Goal: Task Accomplishment & Management: Manage account settings

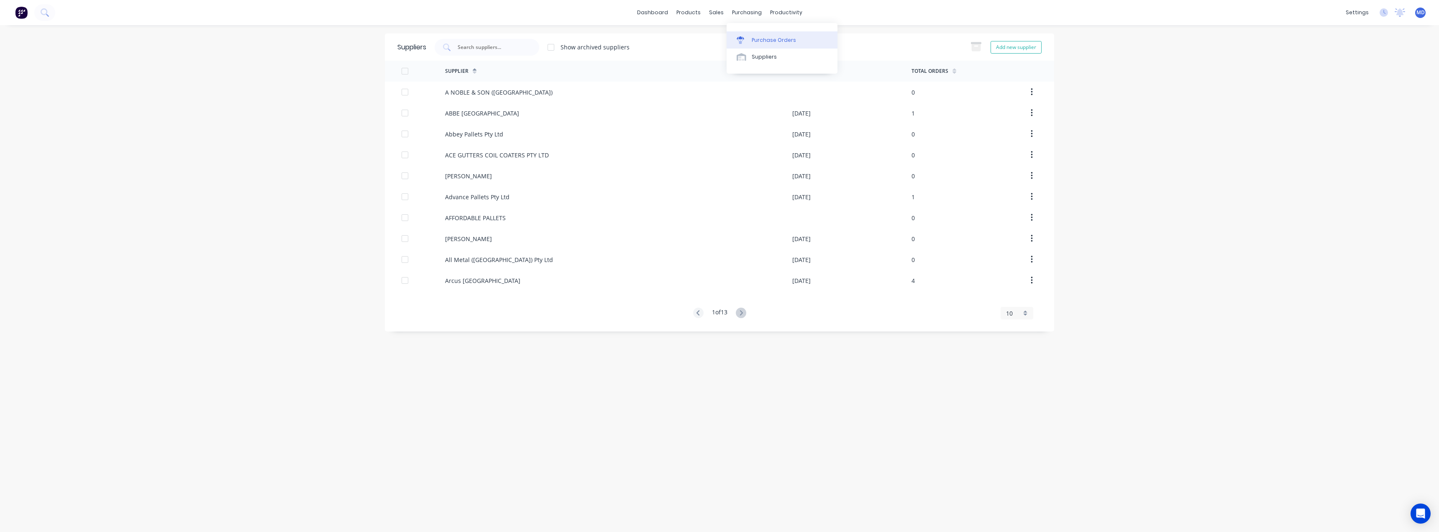
click at [770, 37] on div "Purchase Orders" at bounding box center [774, 40] width 44 height 8
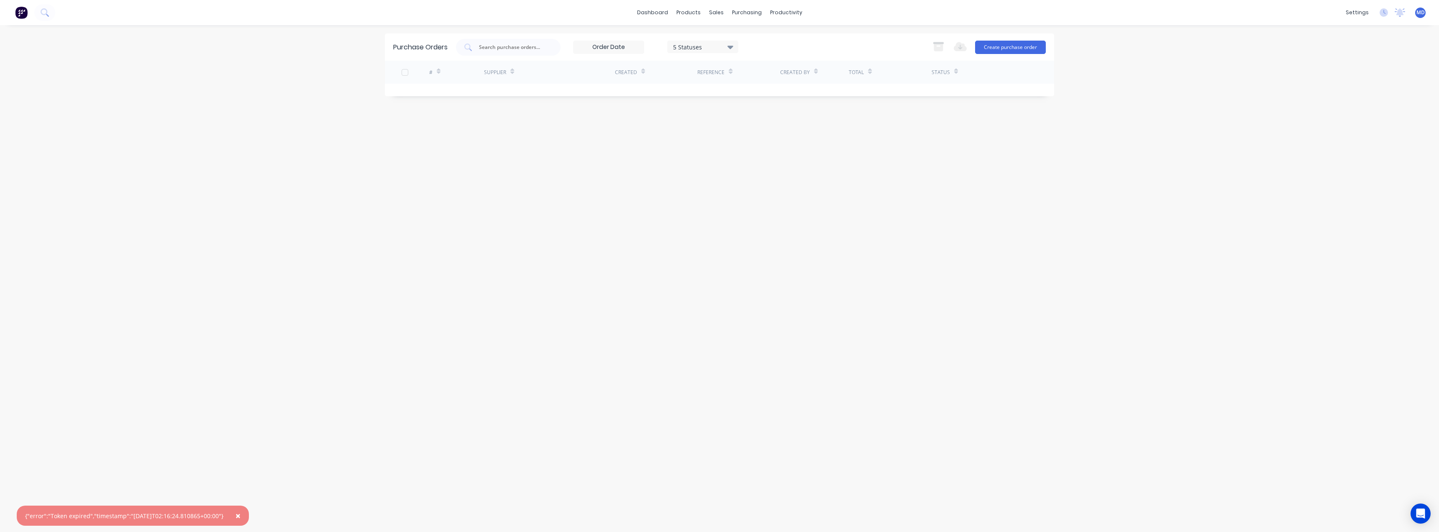
click at [241, 515] on span "×" at bounding box center [237, 515] width 5 height 12
click at [507, 45] on input "text" at bounding box center [512, 47] width 69 height 8
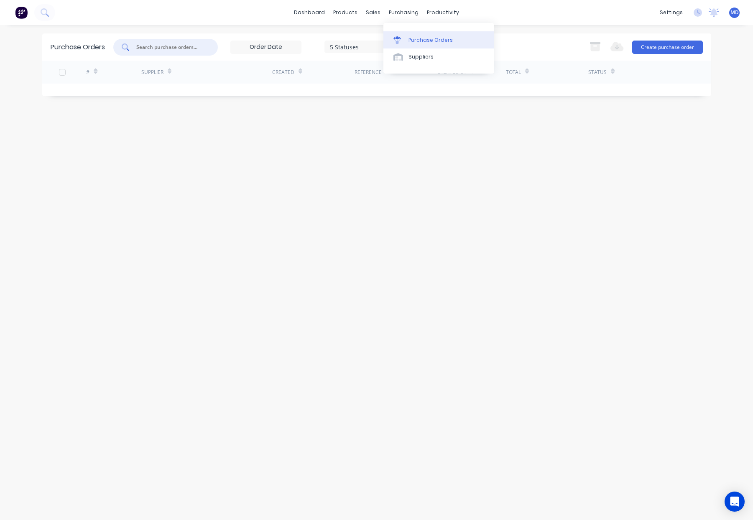
click at [426, 37] on div "Purchase Orders" at bounding box center [431, 40] width 44 height 8
click at [422, 39] on div "Purchase Orders" at bounding box center [431, 40] width 44 height 8
click at [403, 8] on div "purchasing" at bounding box center [404, 12] width 38 height 13
click at [422, 40] on div "Purchase Orders" at bounding box center [431, 40] width 44 height 8
click at [176, 51] on input "text" at bounding box center [170, 47] width 69 height 8
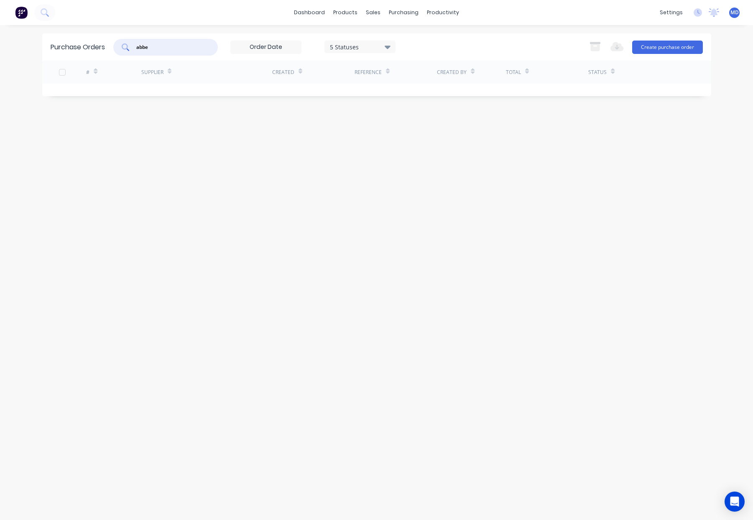
type input "abbe"
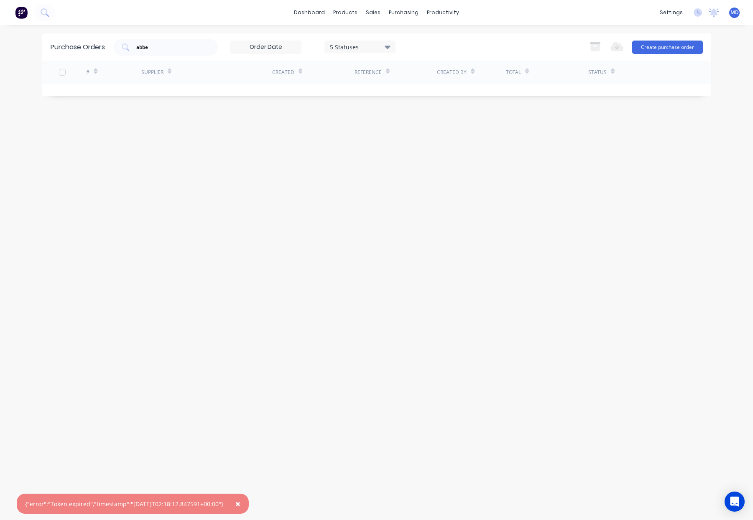
click at [241, 505] on span "×" at bounding box center [237, 504] width 5 height 12
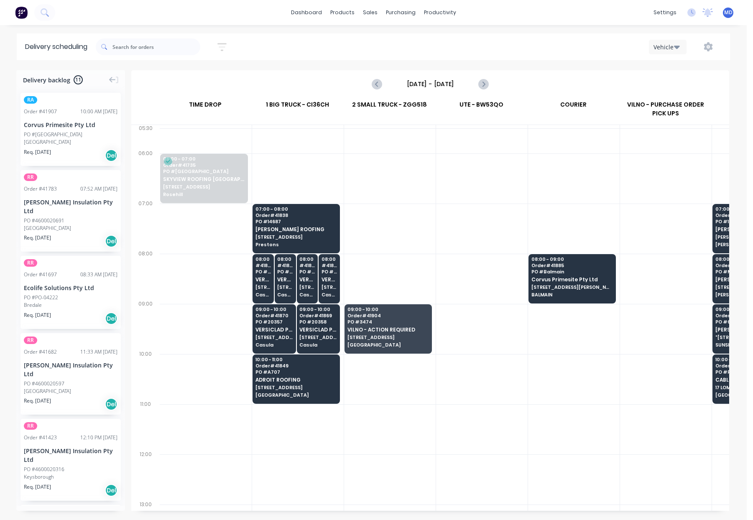
scroll to position [0, 0]
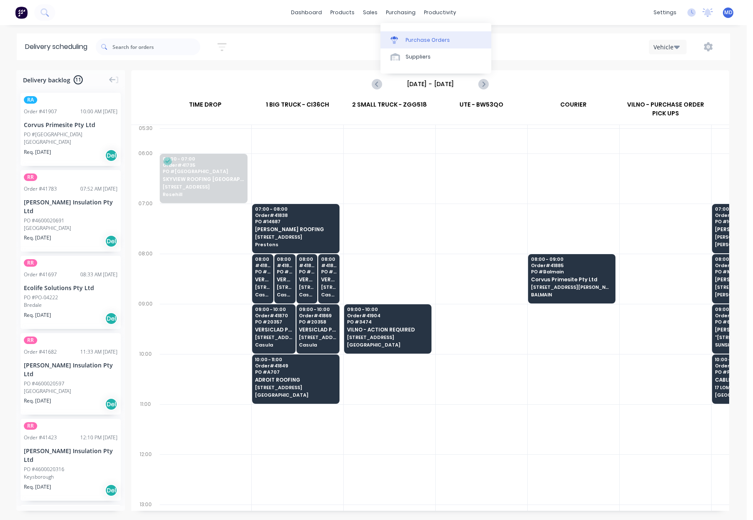
click at [430, 38] on div "Purchase Orders" at bounding box center [428, 40] width 44 height 8
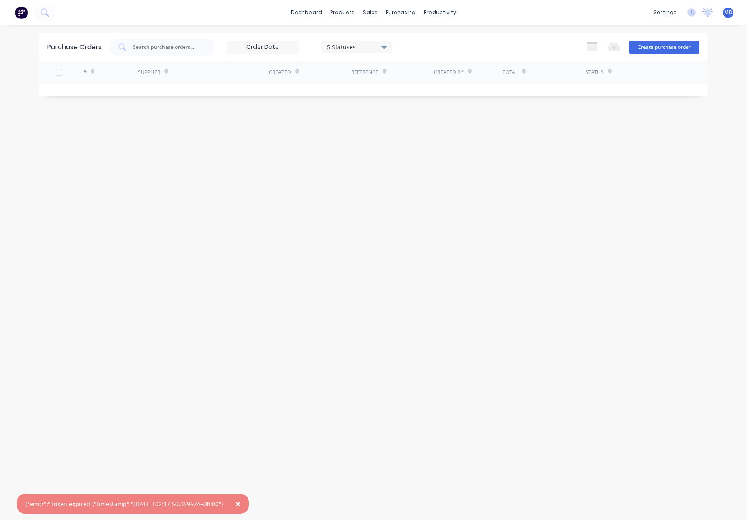
click at [241, 505] on span "×" at bounding box center [237, 504] width 5 height 12
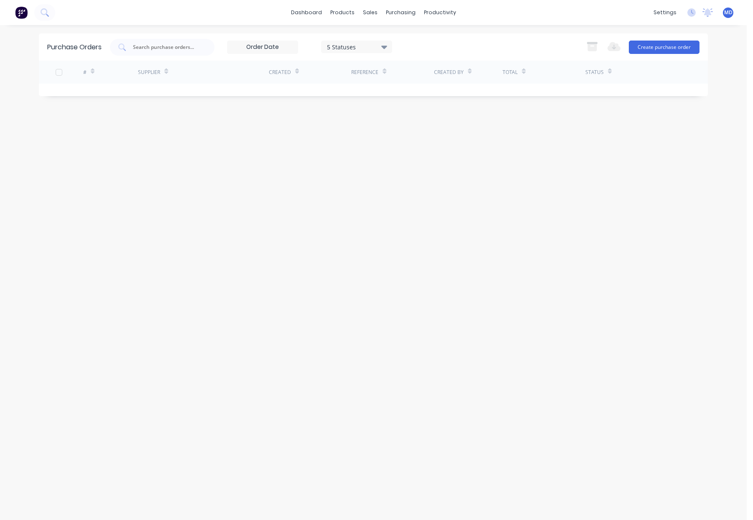
click at [385, 46] on icon at bounding box center [384, 47] width 6 height 3
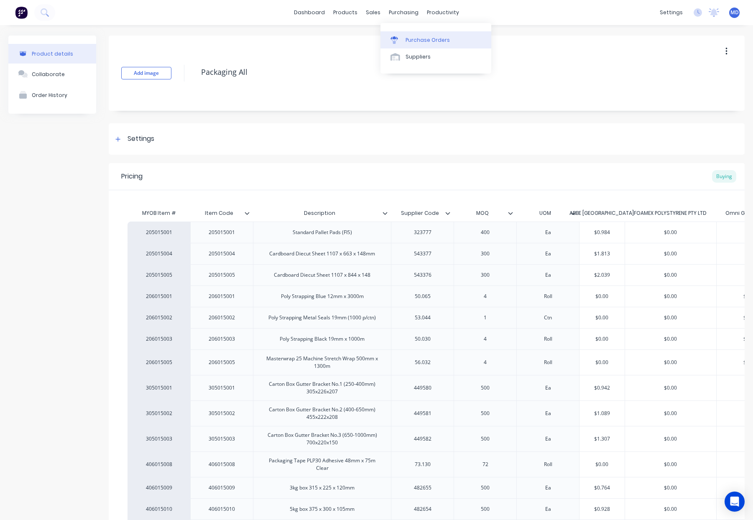
click at [425, 37] on div "Purchase Orders" at bounding box center [428, 40] width 44 height 8
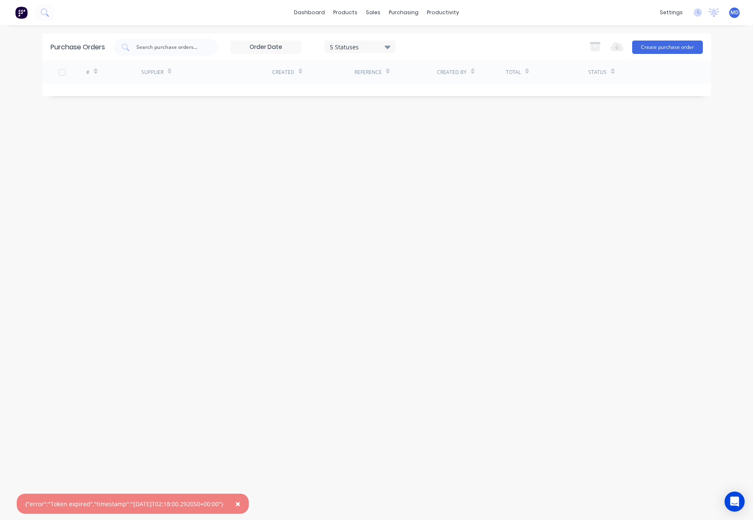
click at [249, 505] on button "×" at bounding box center [238, 504] width 22 height 20
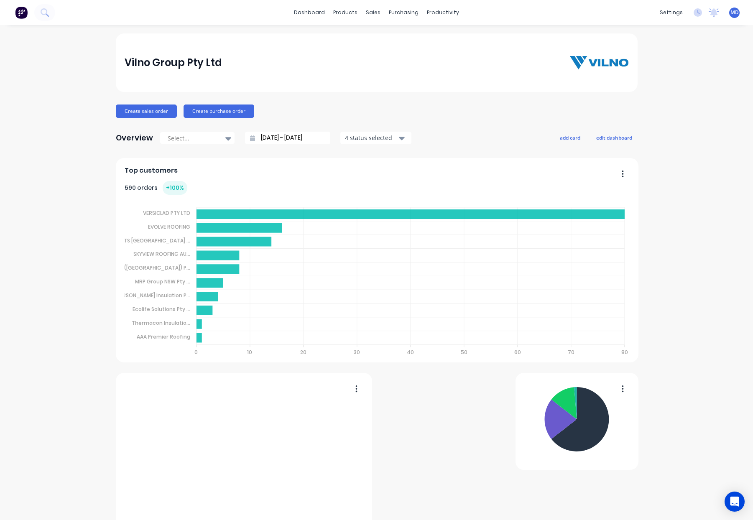
click at [396, 13] on div "purchasing" at bounding box center [404, 12] width 38 height 13
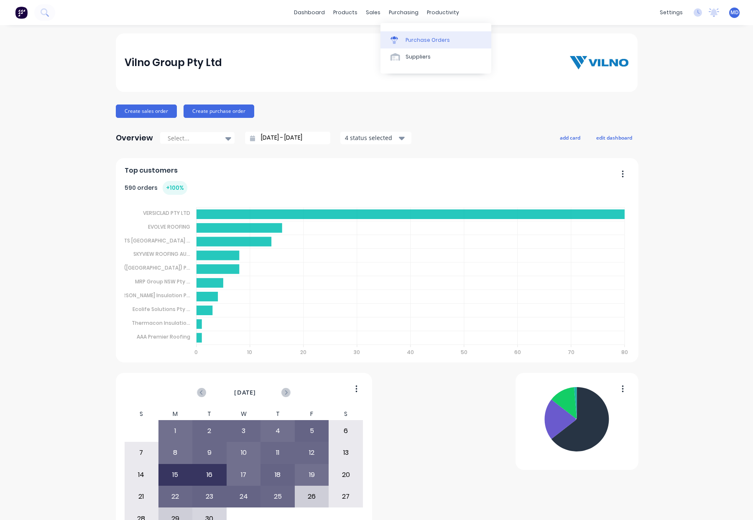
click at [419, 44] on div "Purchase Orders" at bounding box center [428, 40] width 44 height 8
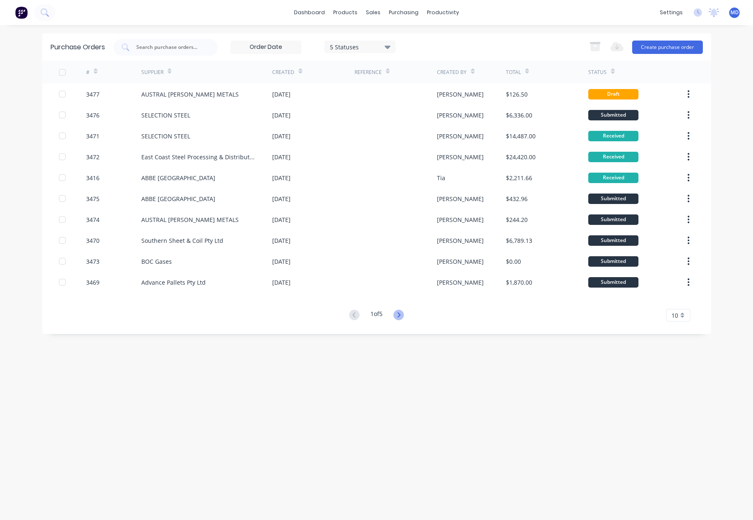
click at [400, 316] on icon at bounding box center [399, 315] width 10 height 10
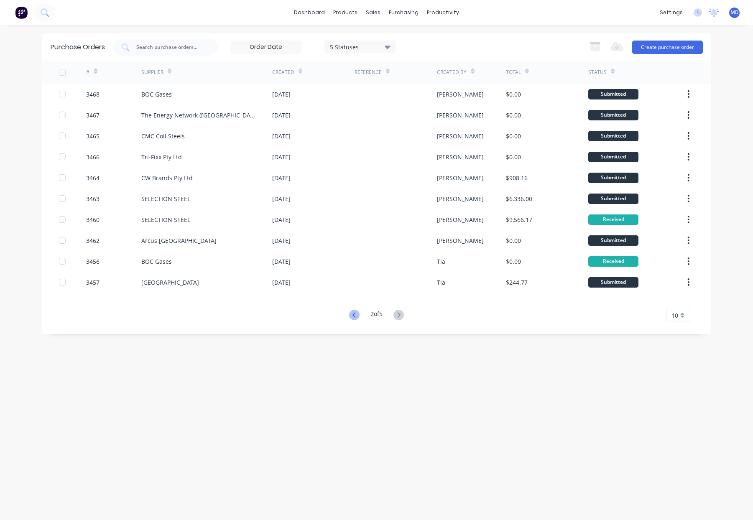
click at [351, 314] on icon at bounding box center [354, 315] width 10 height 10
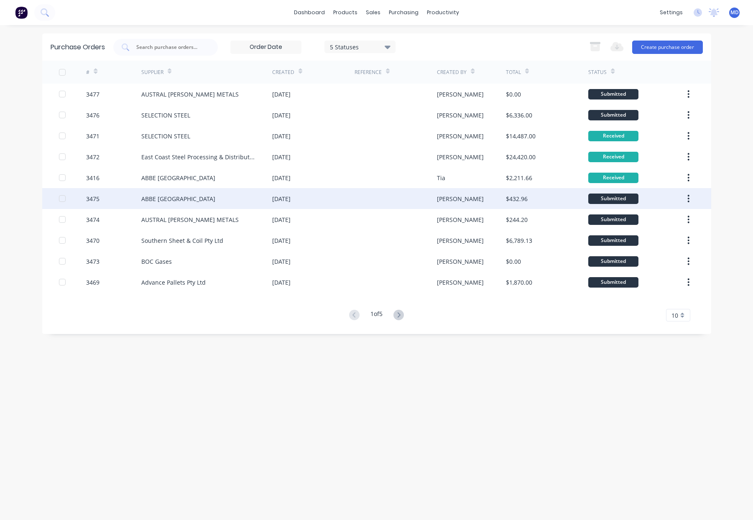
click at [479, 197] on div "[PERSON_NAME]" at bounding box center [471, 198] width 69 height 21
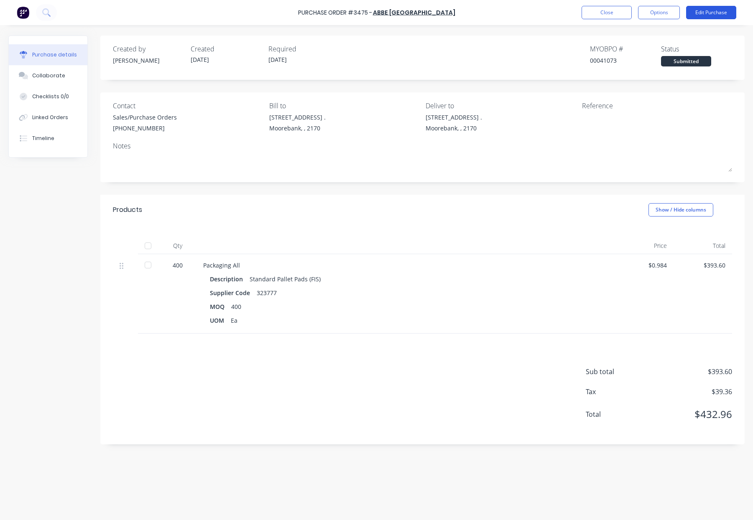
click at [713, 11] on button "Edit Purchase" at bounding box center [711, 12] width 50 height 13
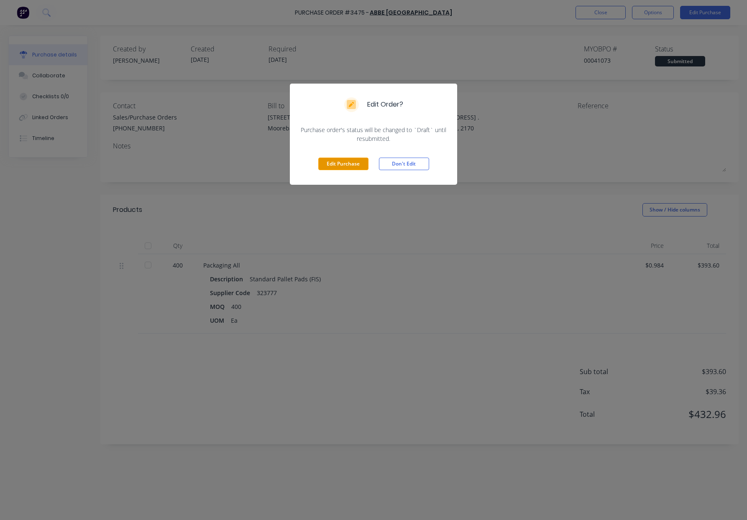
click at [353, 162] on button "Edit Purchase" at bounding box center [343, 164] width 50 height 13
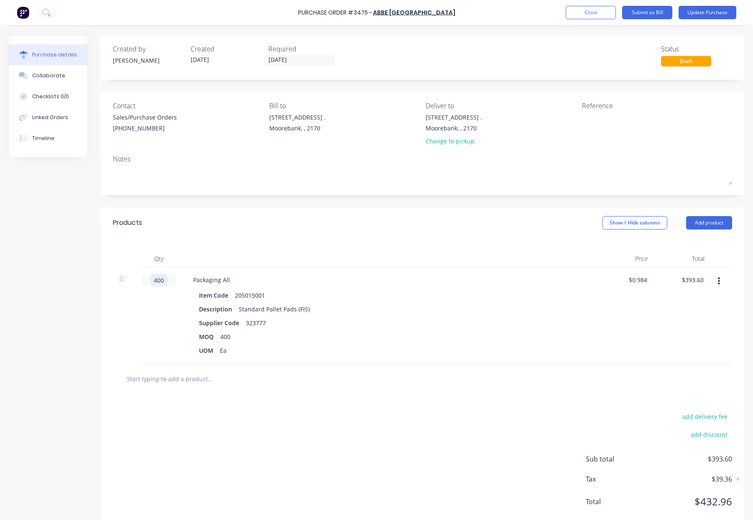
drag, startPoint x: 164, startPoint y: 281, endPoint x: 130, endPoint y: 285, distance: 34.1
click at [133, 284] on div "400 400 Packaging All Item Code 205015001 Description Standard Pallet Pads (FIS…" at bounding box center [422, 315] width 619 height 97
type input "8"
type input "$7.87"
type input "80"
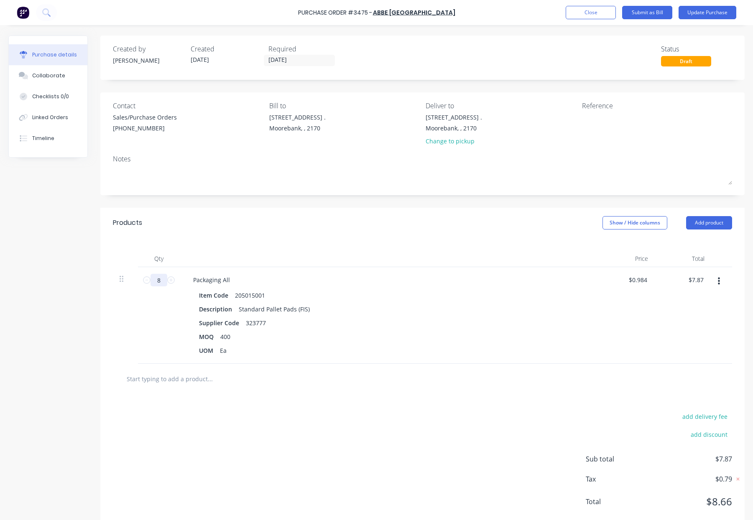
type input "$78.72"
type input "800"
type input "$787.20"
type input "800"
drag, startPoint x: 237, startPoint y: 311, endPoint x: 338, endPoint y: 310, distance: 101.2
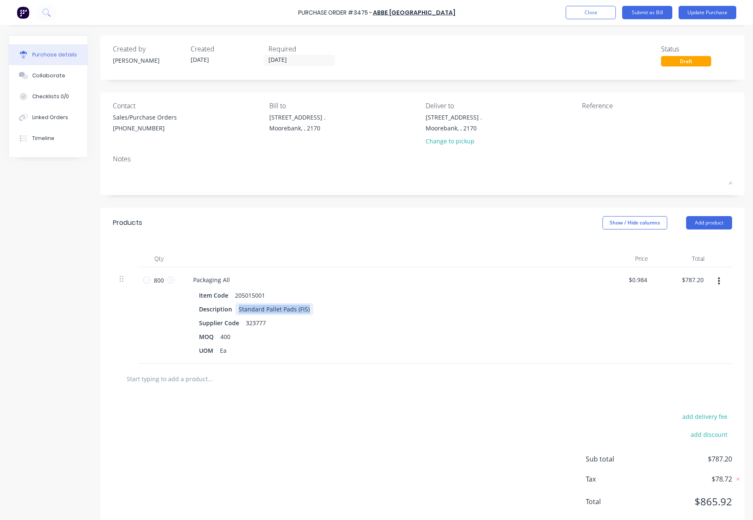
click at [338, 310] on div "Description Standard Pallet Pads (FIS)" at bounding box center [387, 309] width 383 height 12
click at [230, 280] on div "Packaging All" at bounding box center [212, 280] width 50 height 12
drag, startPoint x: 230, startPoint y: 311, endPoint x: 166, endPoint y: 317, distance: 64.2
click at [184, 312] on div "Standard Pallet Pads (FIS) Item Code 205015001 Description Supplier Code 323777…" at bounding box center [389, 315] width 418 height 97
drag, startPoint x: 213, startPoint y: 339, endPoint x: 120, endPoint y: 334, distance: 93.9
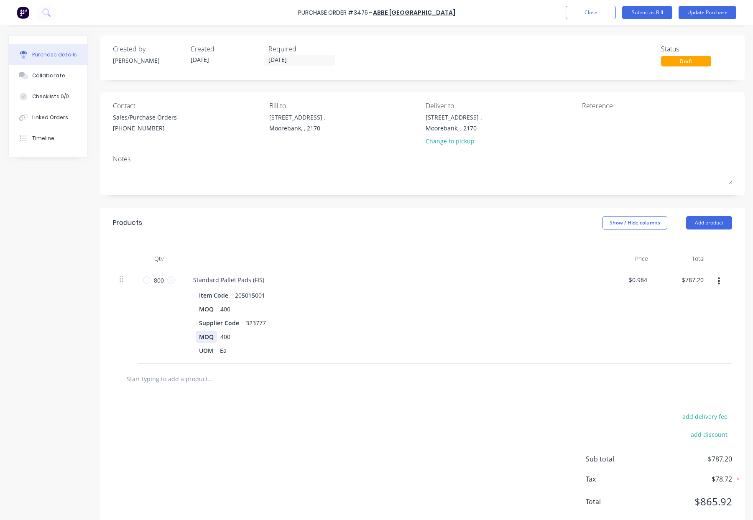
click at [156, 340] on div "800 800 Standard Pallet Pads (FIS) Item Code 205015001 MOQ 400 Supplier Code 32…" at bounding box center [422, 315] width 619 height 97
click at [252, 336] on div "400" at bounding box center [252, 337] width 17 height 12
click at [257, 337] on div "800" at bounding box center [252, 337] width 17 height 12
click at [704, 11] on button "Update Purchase" at bounding box center [708, 12] width 58 height 13
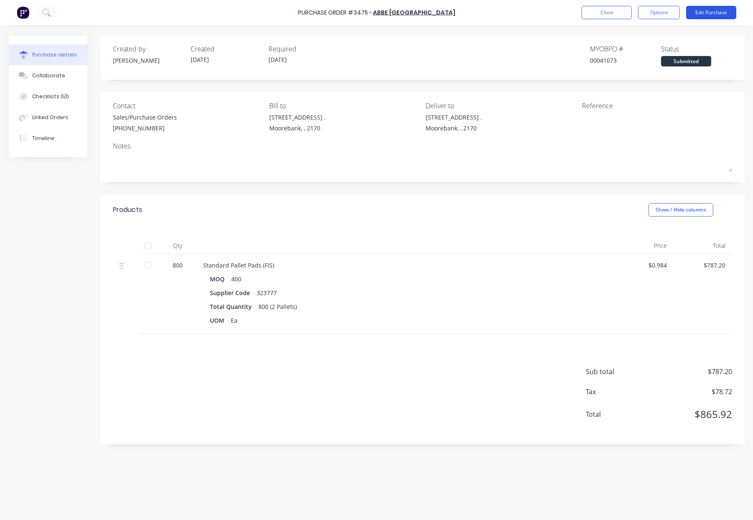
click at [704, 11] on button "Edit Purchase" at bounding box center [711, 12] width 50 height 13
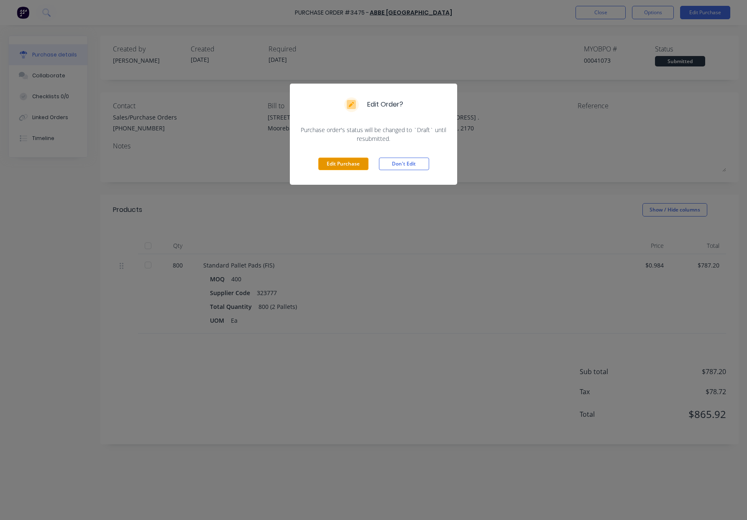
click at [355, 163] on button "Edit Purchase" at bounding box center [343, 164] width 50 height 13
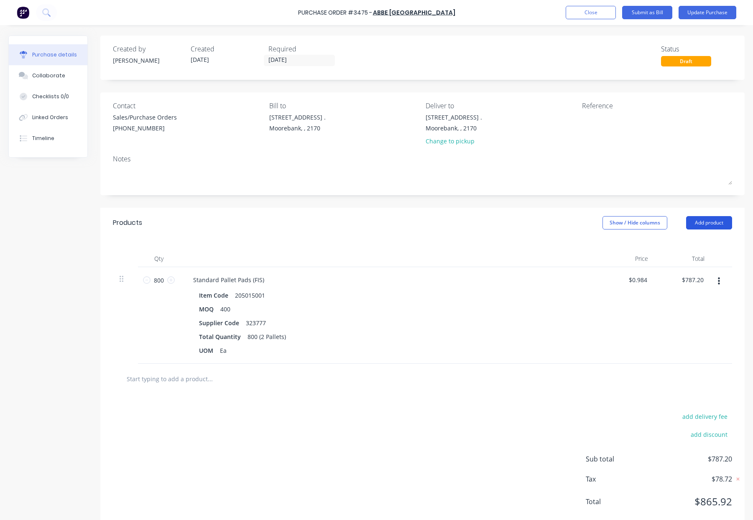
click at [692, 220] on button "Add product" at bounding box center [709, 222] width 46 height 13
click at [686, 325] on div "Notes (External)" at bounding box center [692, 328] width 64 height 12
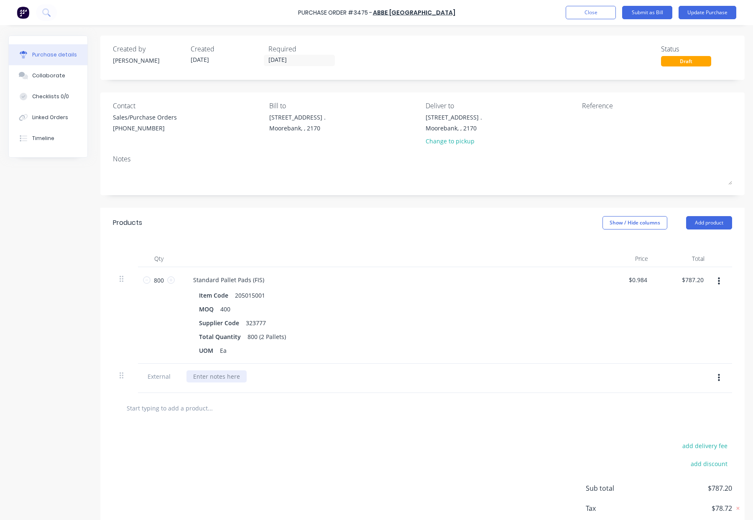
click at [215, 379] on div at bounding box center [217, 377] width 60 height 12
click at [711, 12] on button "Update Purchase" at bounding box center [708, 12] width 58 height 13
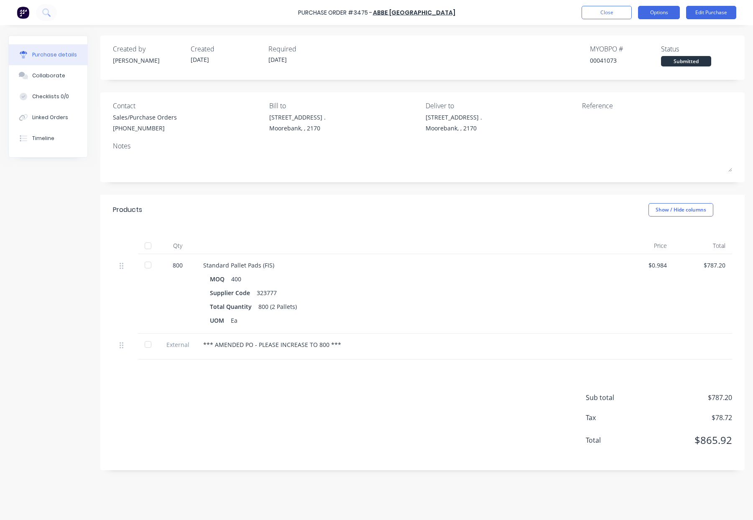
click at [660, 15] on button "Options" at bounding box center [659, 12] width 42 height 13
click at [636, 37] on div "Print / Email" at bounding box center [640, 34] width 64 height 12
click at [627, 51] on div "With pricing" at bounding box center [640, 51] width 64 height 12
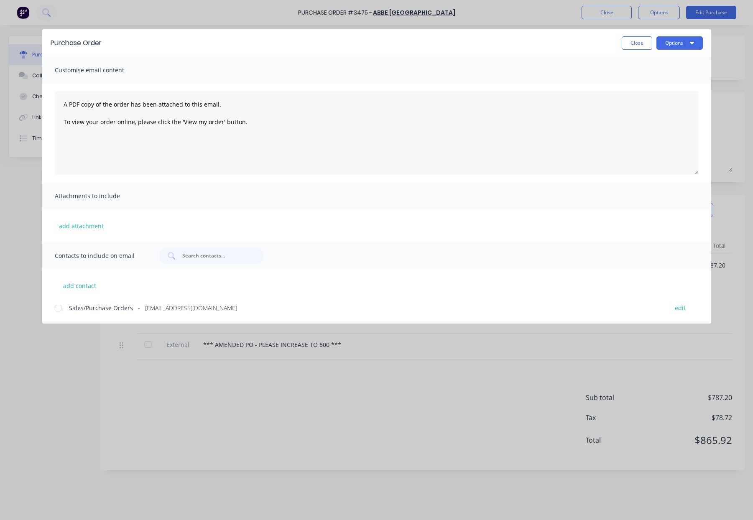
click at [58, 311] on div at bounding box center [58, 308] width 17 height 17
click at [667, 41] on button "Options" at bounding box center [680, 42] width 46 height 13
click at [642, 98] on div "Email" at bounding box center [663, 98] width 64 height 12
click at [633, 40] on button "Close" at bounding box center [637, 42] width 31 height 13
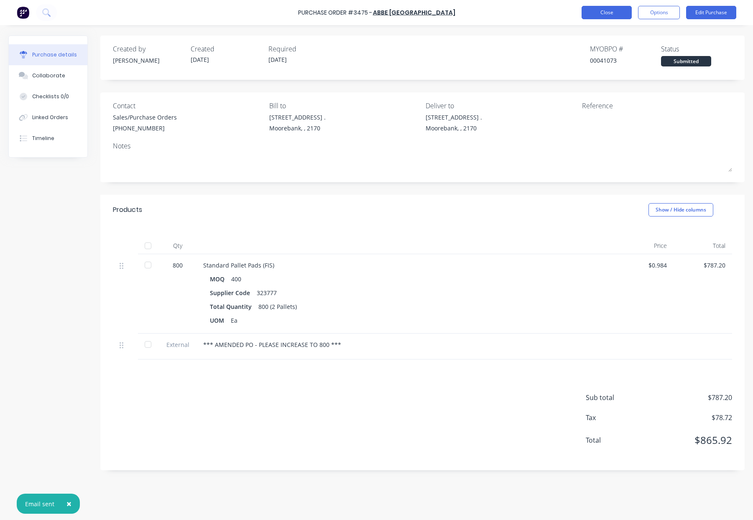
click at [597, 14] on button "Close" at bounding box center [607, 12] width 50 height 13
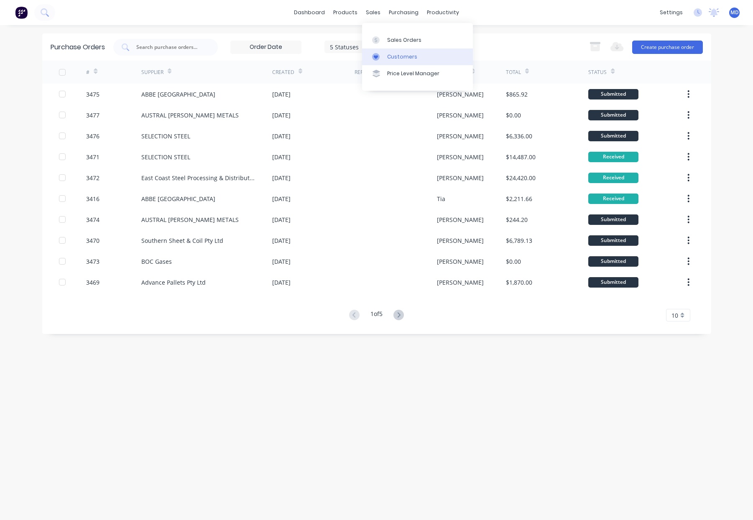
click at [402, 55] on div "Customers" at bounding box center [402, 57] width 30 height 8
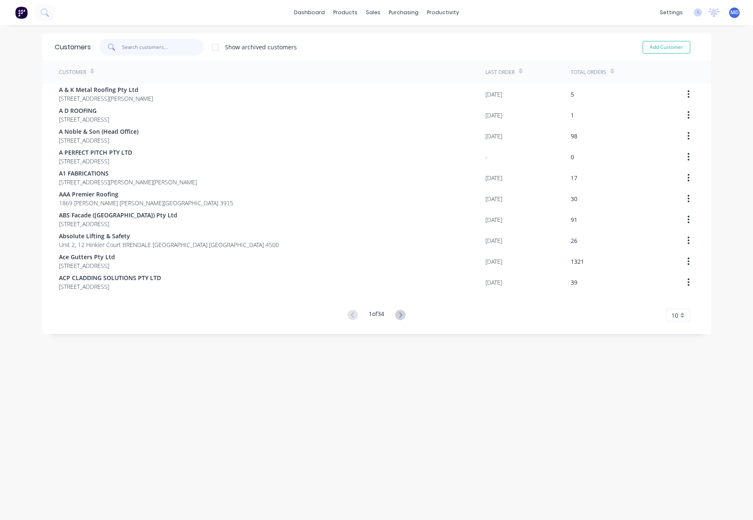
click at [151, 44] on input "text" at bounding box center [163, 47] width 82 height 17
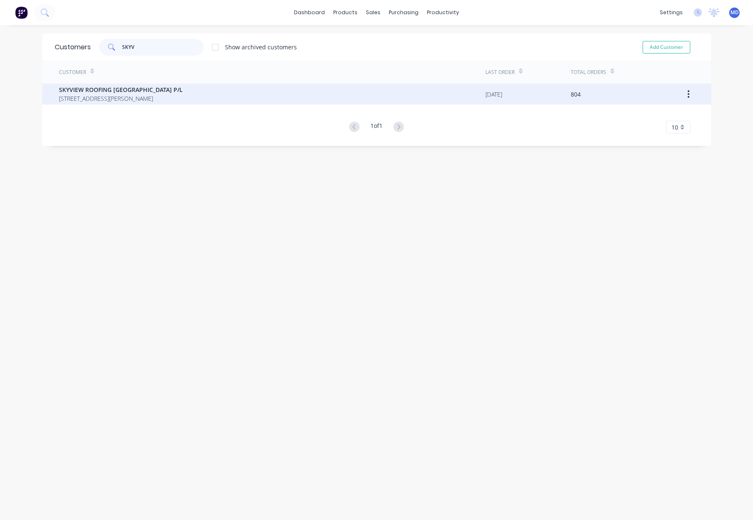
type input "SKYV"
click at [122, 91] on span "SKYVIEW ROOFING [GEOGRAPHIC_DATA] P/L" at bounding box center [121, 89] width 124 height 9
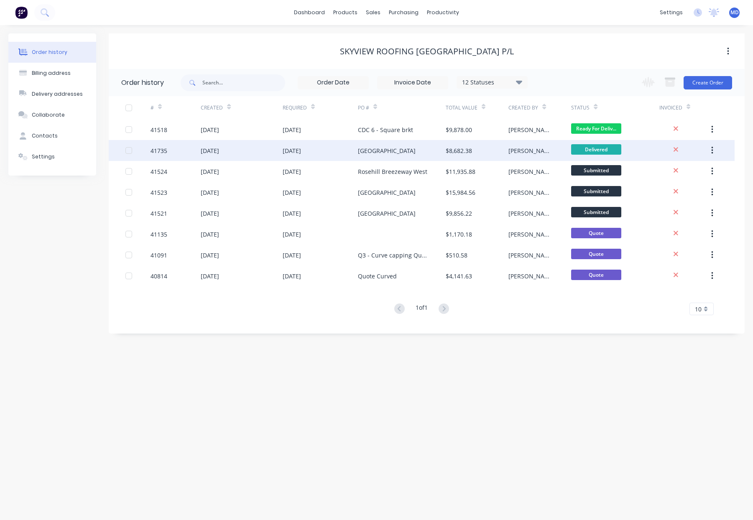
click at [390, 148] on div "[GEOGRAPHIC_DATA]" at bounding box center [387, 150] width 58 height 9
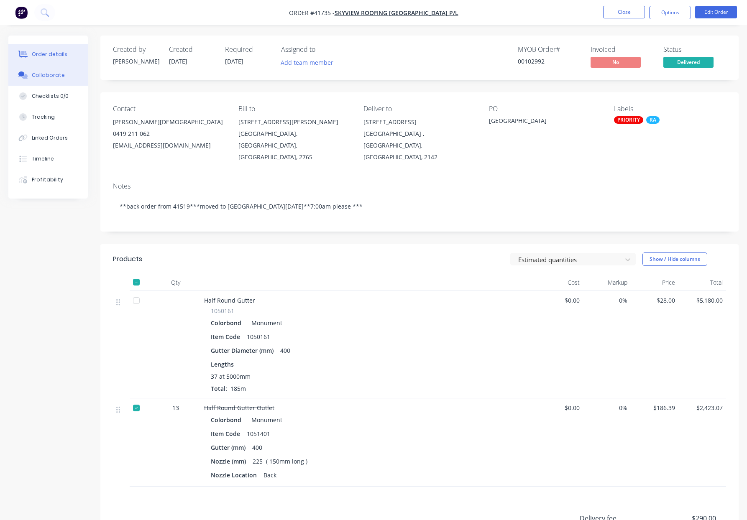
click at [53, 79] on button "Collaborate" at bounding box center [47, 75] width 79 height 21
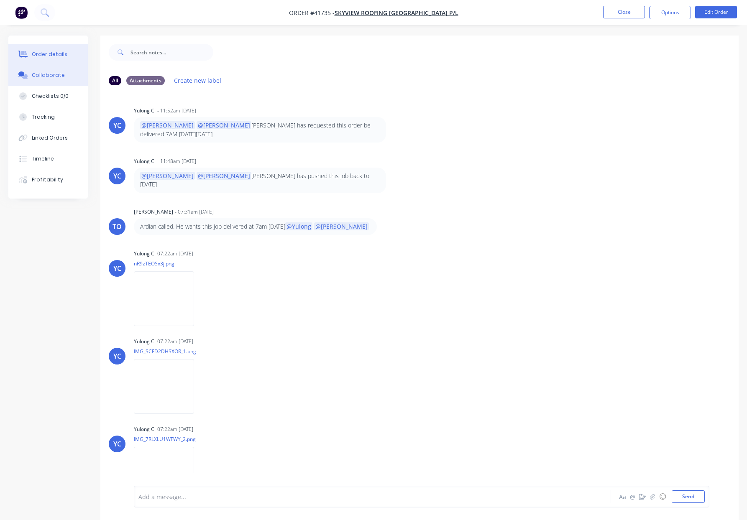
click at [55, 52] on div "Order details" at bounding box center [50, 55] width 36 height 8
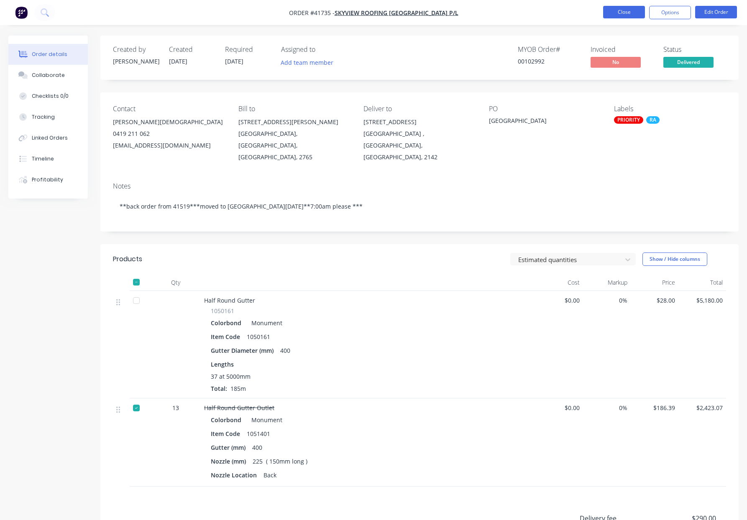
click at [615, 13] on button "Close" at bounding box center [624, 12] width 42 height 13
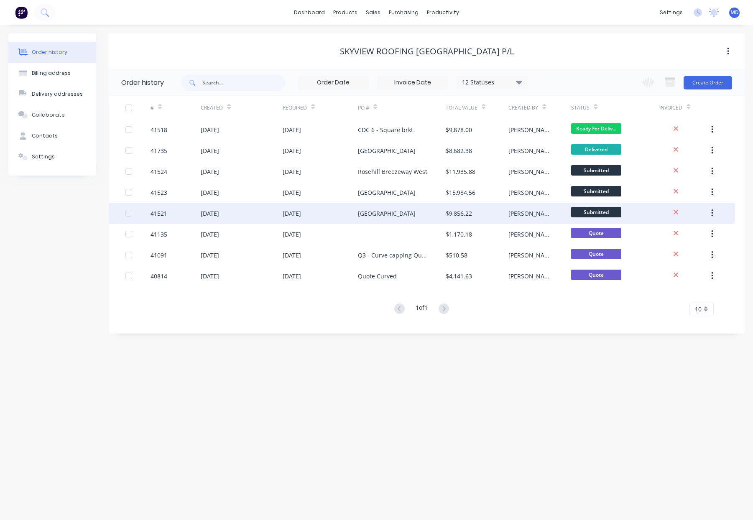
click at [301, 216] on div "01 Oct 2025" at bounding box center [292, 213] width 18 height 9
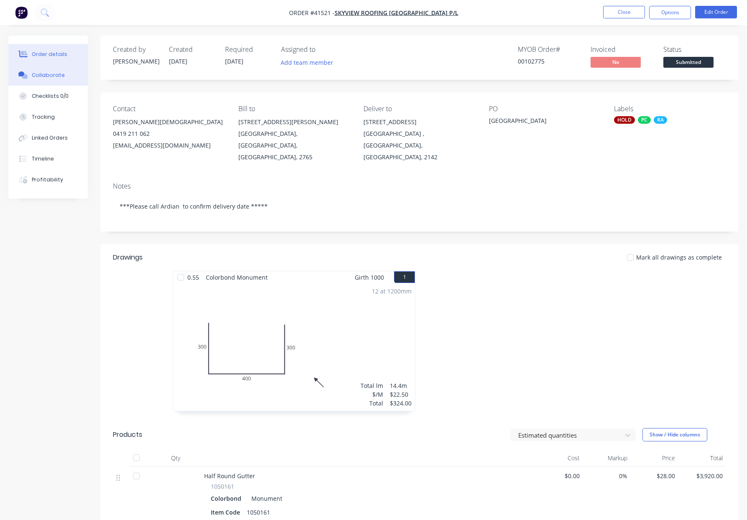
click at [55, 77] on div "Collaborate" at bounding box center [48, 76] width 33 height 8
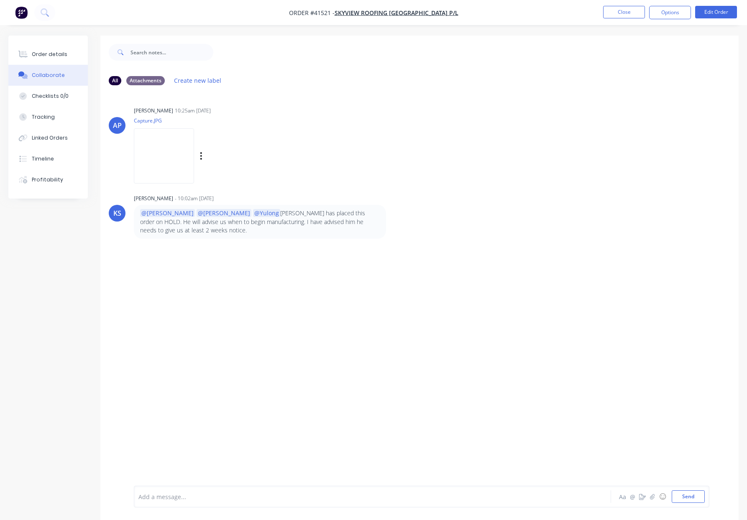
click at [175, 156] on img at bounding box center [164, 155] width 60 height 55
click at [54, 54] on div "Order details" at bounding box center [50, 55] width 36 height 8
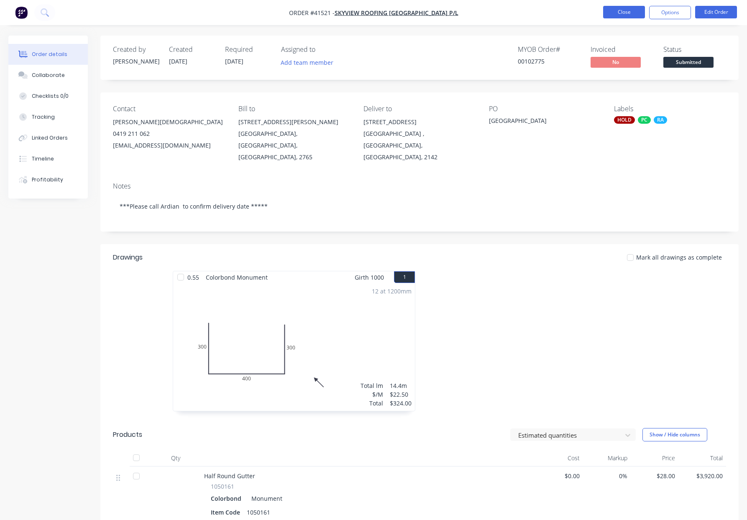
click at [627, 12] on button "Close" at bounding box center [624, 12] width 42 height 13
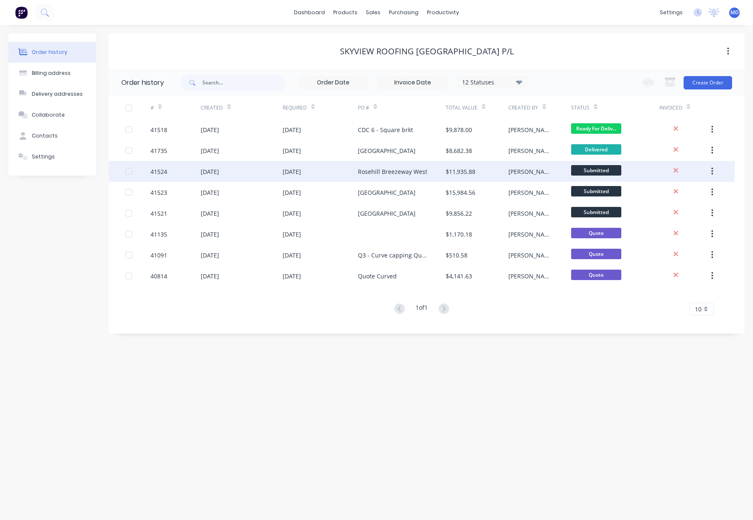
click at [381, 170] on div "Rosehill Breezeway West" at bounding box center [392, 171] width 69 height 9
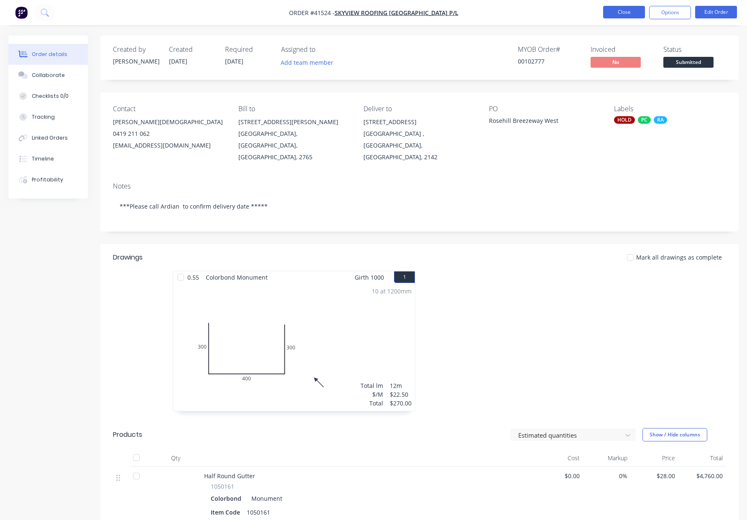
click at [619, 13] on button "Close" at bounding box center [624, 12] width 42 height 13
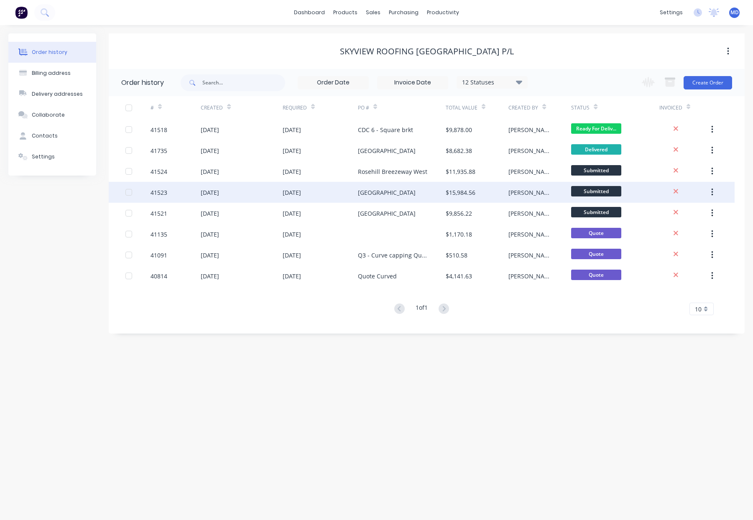
click at [373, 192] on div "Rosehill East" at bounding box center [387, 192] width 58 height 9
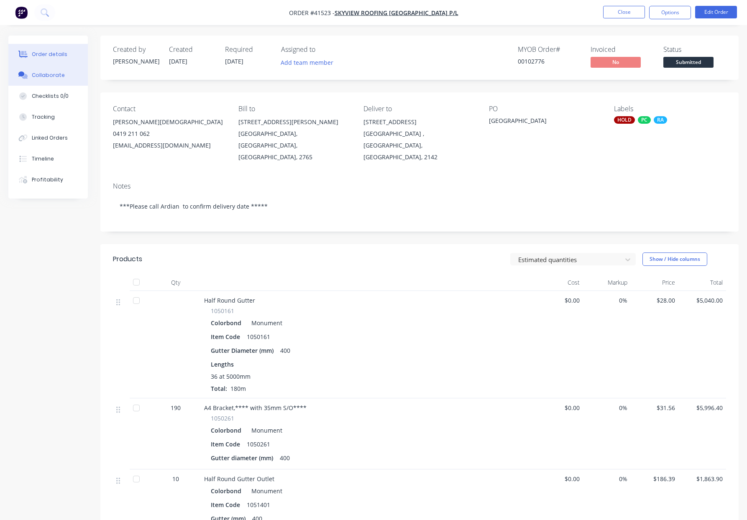
click at [49, 78] on div "Collaborate" at bounding box center [48, 76] width 33 height 8
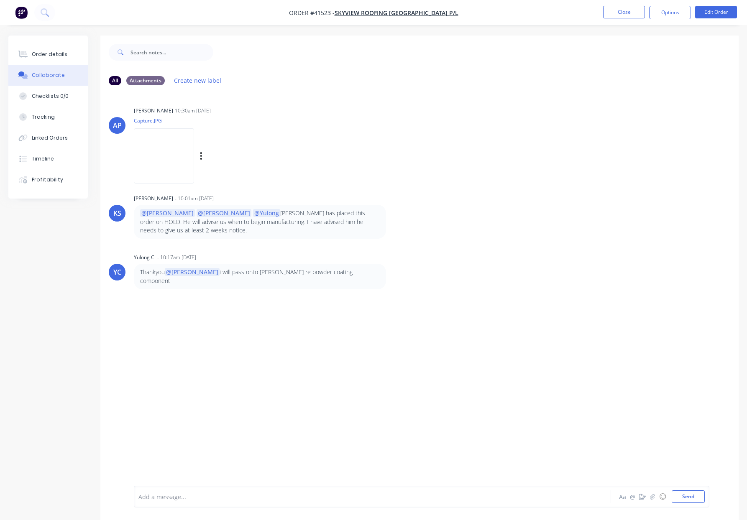
click at [177, 159] on img at bounding box center [164, 155] width 60 height 55
click at [624, 12] on button "Close" at bounding box center [624, 12] width 42 height 13
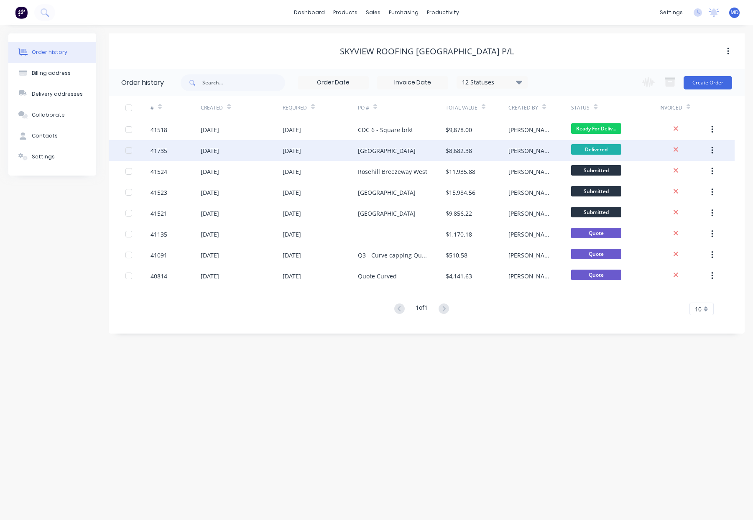
click at [403, 152] on div "[GEOGRAPHIC_DATA]" at bounding box center [402, 150] width 88 height 21
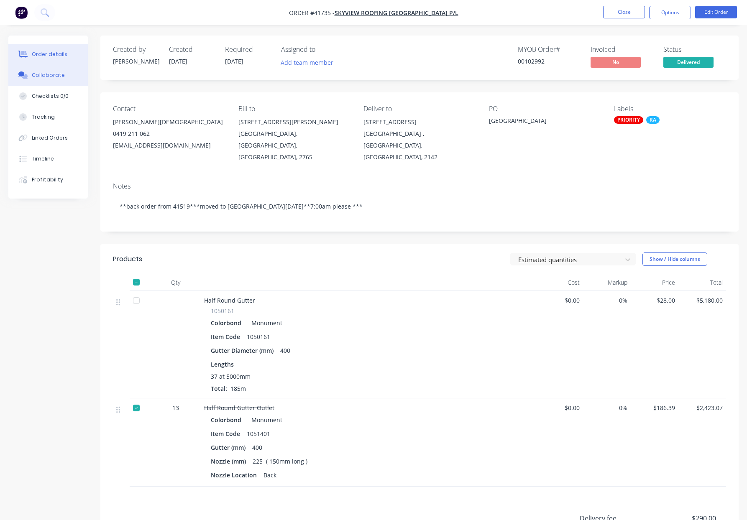
click at [54, 72] on button "Collaborate" at bounding box center [47, 75] width 79 height 21
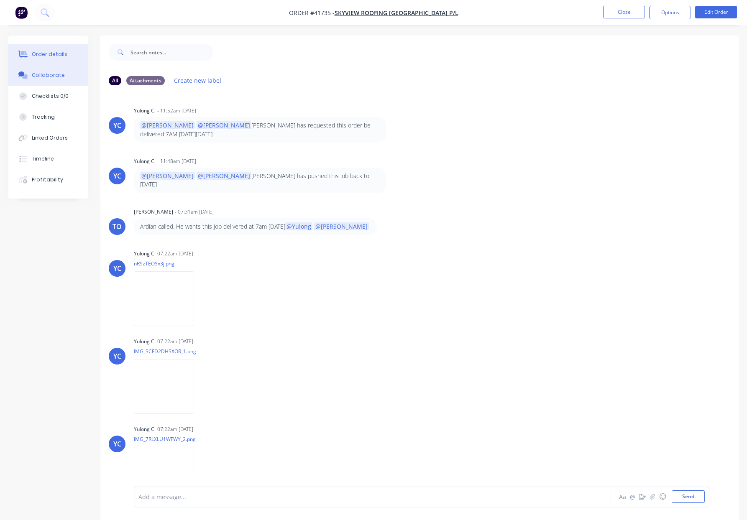
click at [43, 56] on div "Order details" at bounding box center [50, 55] width 36 height 8
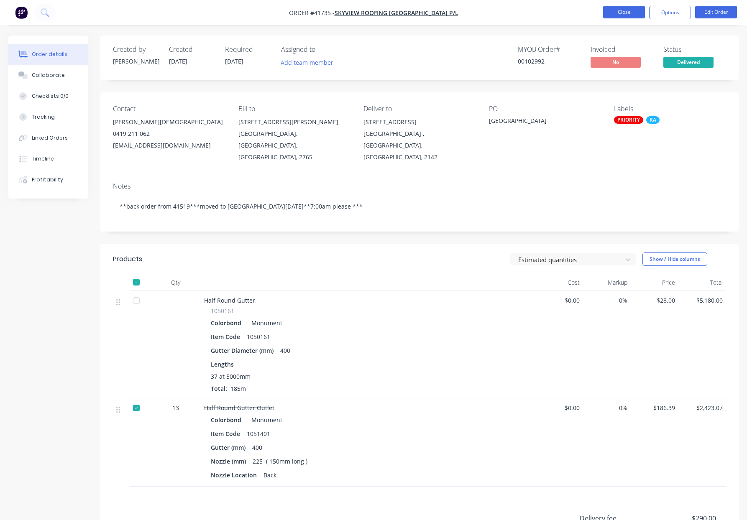
click at [623, 12] on button "Close" at bounding box center [624, 12] width 42 height 13
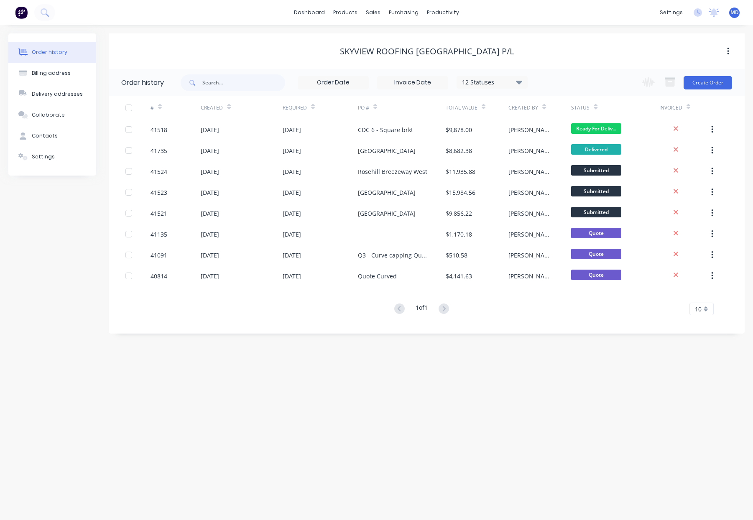
drag, startPoint x: 519, startPoint y: 81, endPoint x: 522, endPoint y: 90, distance: 9.4
click at [520, 81] on icon at bounding box center [519, 82] width 6 height 4
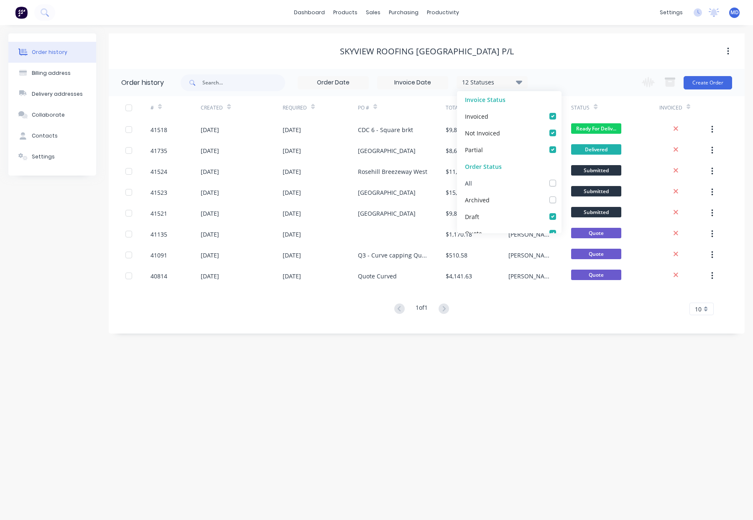
drag, startPoint x: 548, startPoint y: 184, endPoint x: 551, endPoint y: 179, distance: 6.0
click at [561, 179] on label at bounding box center [561, 179] width 0 height 0
click at [561, 184] on input "checkbox" at bounding box center [564, 183] width 7 height 8
checkbox input "true"
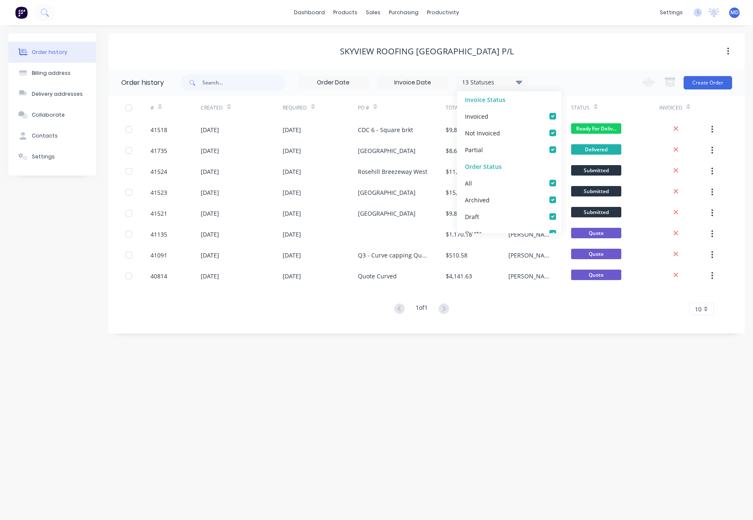
click at [584, 31] on div "Order history Billing address Delivery addresses Collaborate Contacts Settings …" at bounding box center [376, 272] width 753 height 495
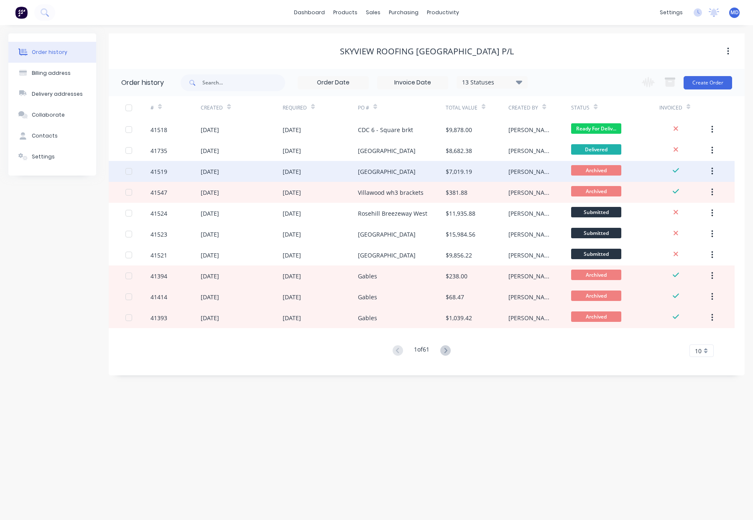
click at [218, 173] on div "04 Sep 2025" at bounding box center [210, 171] width 18 height 9
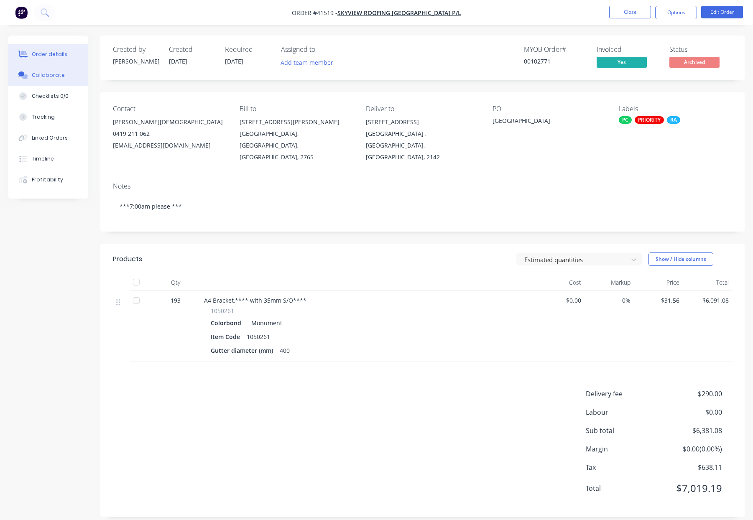
click at [47, 78] on div "Collaborate" at bounding box center [48, 76] width 33 height 8
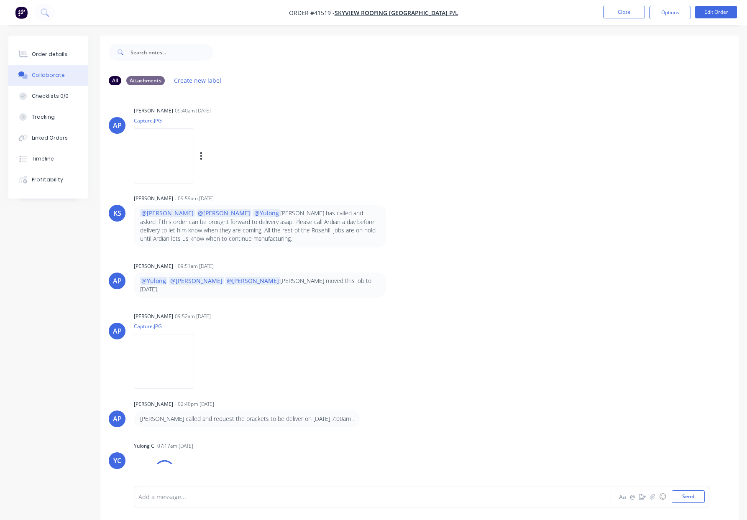
click at [169, 155] on img at bounding box center [164, 155] width 60 height 55
click at [166, 149] on img at bounding box center [164, 155] width 60 height 55
click at [47, 50] on button "Order details" at bounding box center [47, 54] width 79 height 21
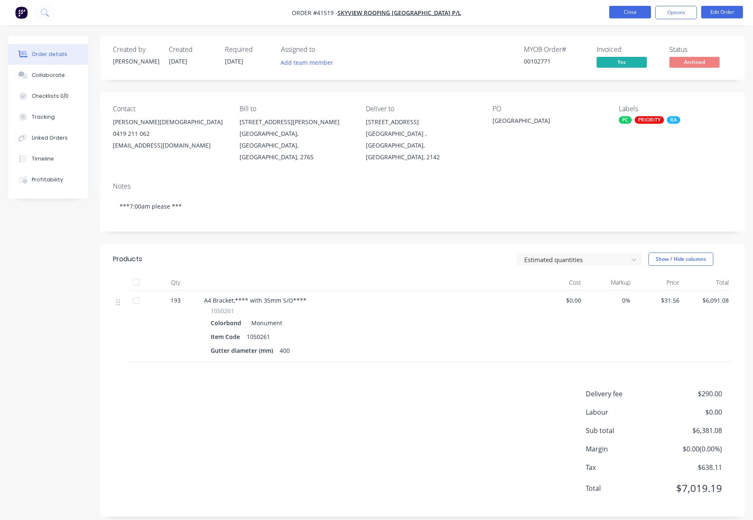
click at [632, 13] on button "Close" at bounding box center [630, 12] width 42 height 13
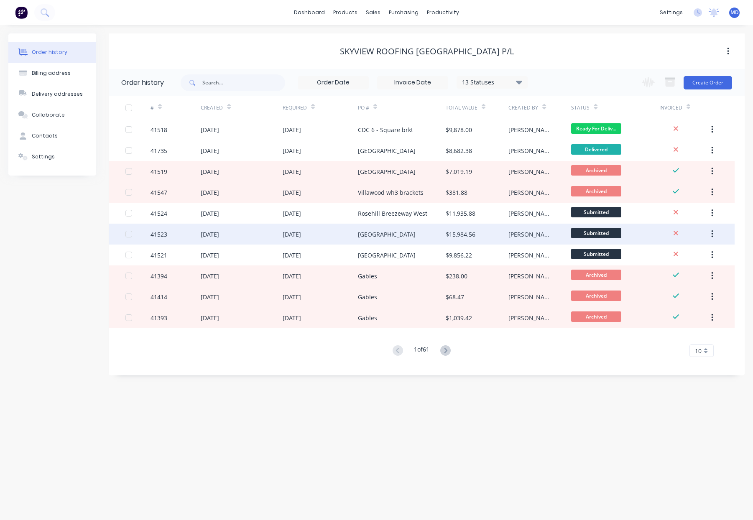
click at [298, 235] on div "01 Oct 2025" at bounding box center [292, 234] width 18 height 9
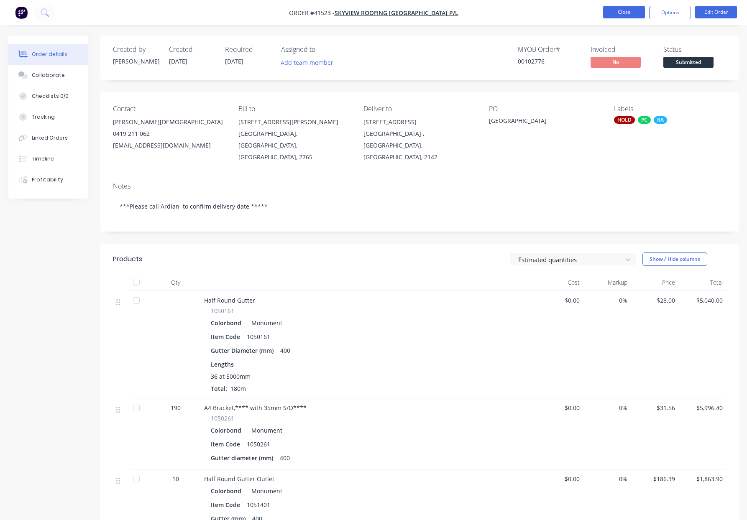
click at [617, 14] on button "Close" at bounding box center [624, 12] width 42 height 13
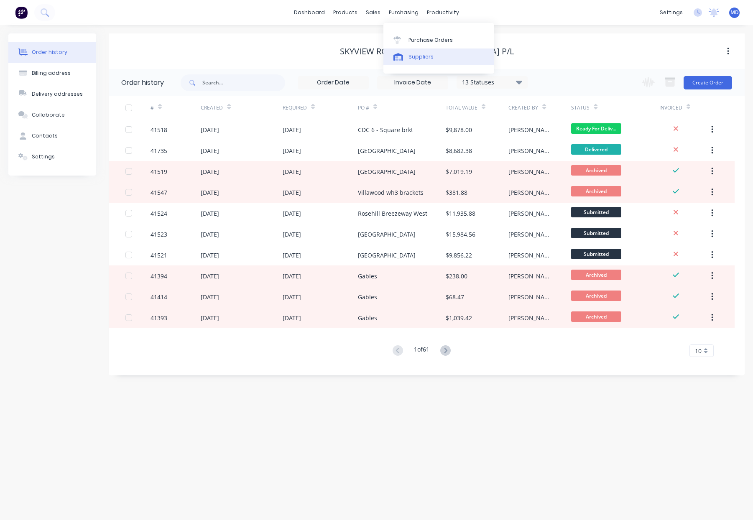
click at [416, 56] on div "Suppliers" at bounding box center [421, 57] width 25 height 8
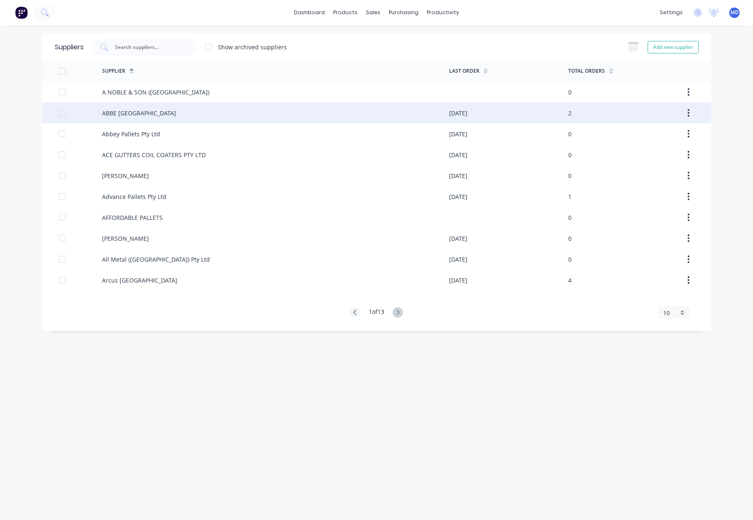
click at [125, 114] on div "ABBE [GEOGRAPHIC_DATA]" at bounding box center [139, 113] width 74 height 9
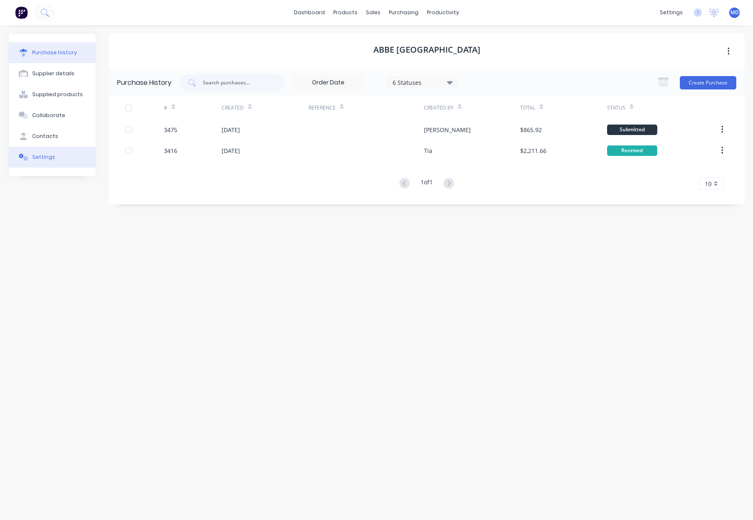
click at [45, 136] on div "Contacts" at bounding box center [45, 137] width 26 height 8
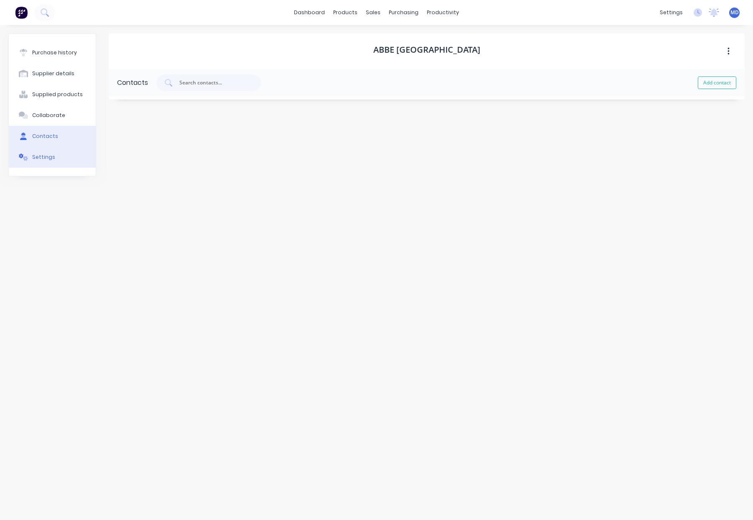
select select "AU"
click at [118, 111] on icon "button" at bounding box center [117, 110] width 5 height 6
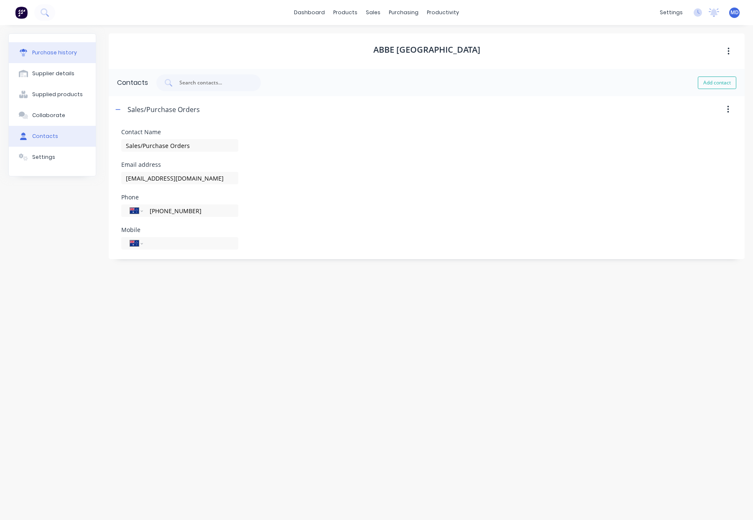
click at [49, 47] on button "Purchase history" at bounding box center [52, 52] width 87 height 21
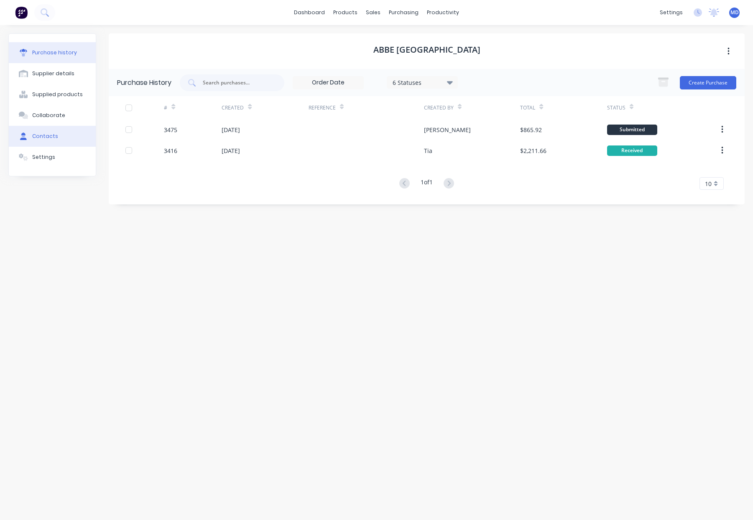
click at [43, 134] on div "Contacts" at bounding box center [45, 137] width 26 height 8
select select "AU"
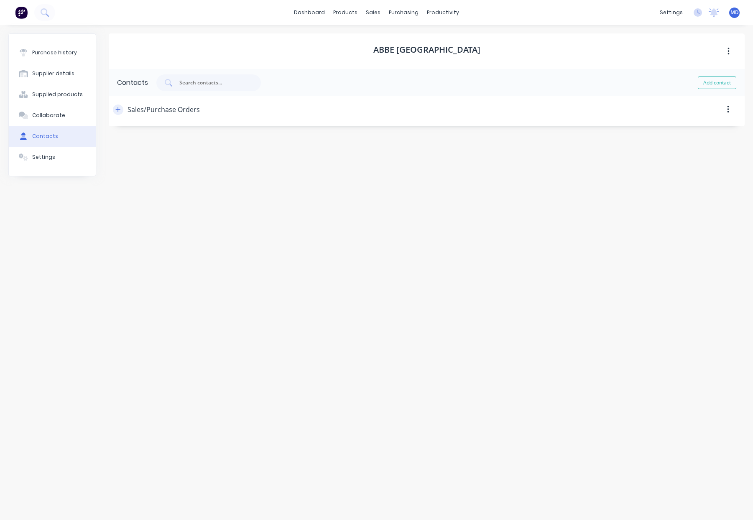
drag, startPoint x: 115, startPoint y: 110, endPoint x: 128, endPoint y: 124, distance: 19.3
click at [115, 110] on button "button" at bounding box center [118, 110] width 10 height 10
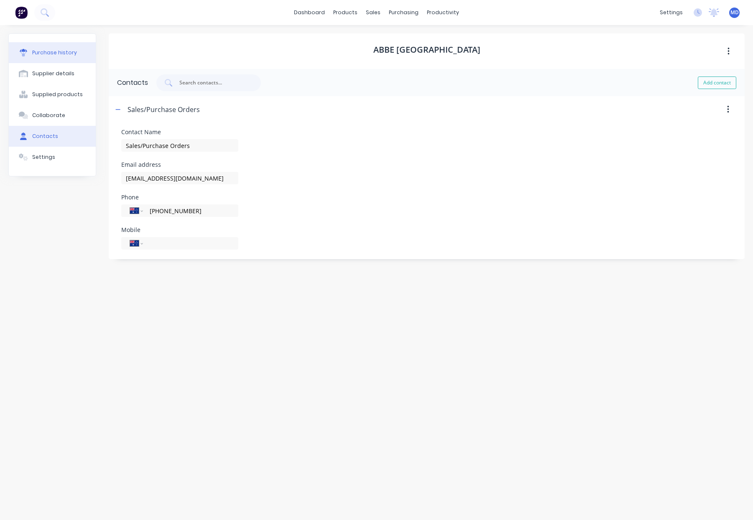
click at [46, 50] on div "Purchase history" at bounding box center [54, 53] width 45 height 8
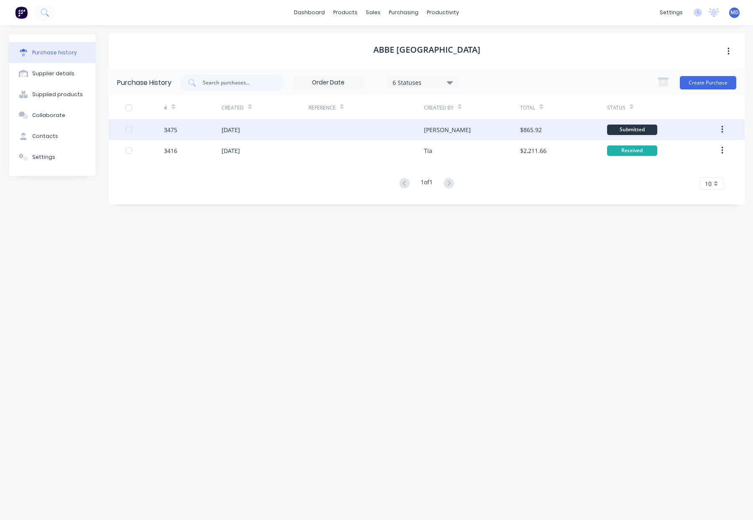
click at [295, 128] on div "24 Sep 2025" at bounding box center [265, 129] width 87 height 21
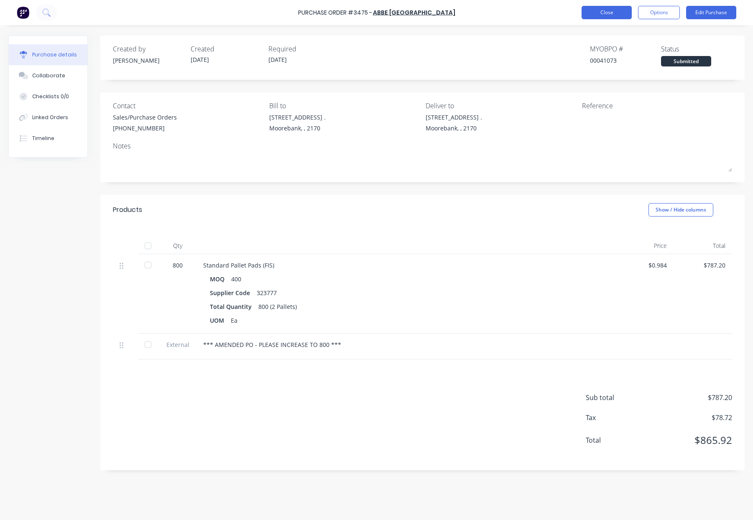
click at [605, 8] on button "Close" at bounding box center [607, 12] width 50 height 13
